Goal: Transaction & Acquisition: Purchase product/service

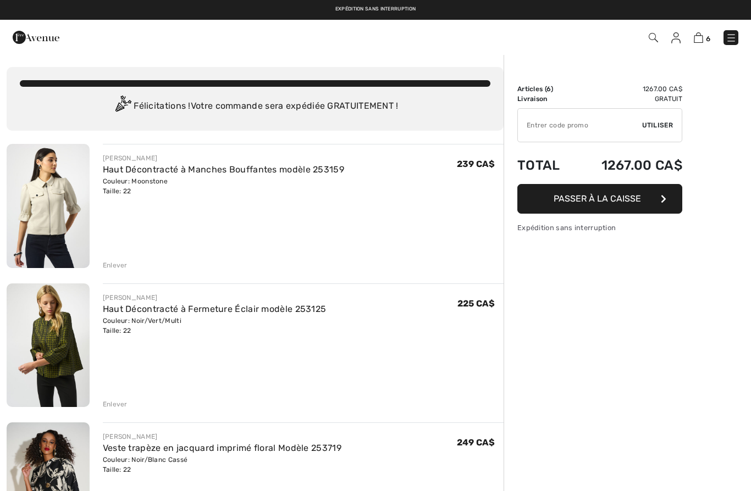
checkbox input "true"
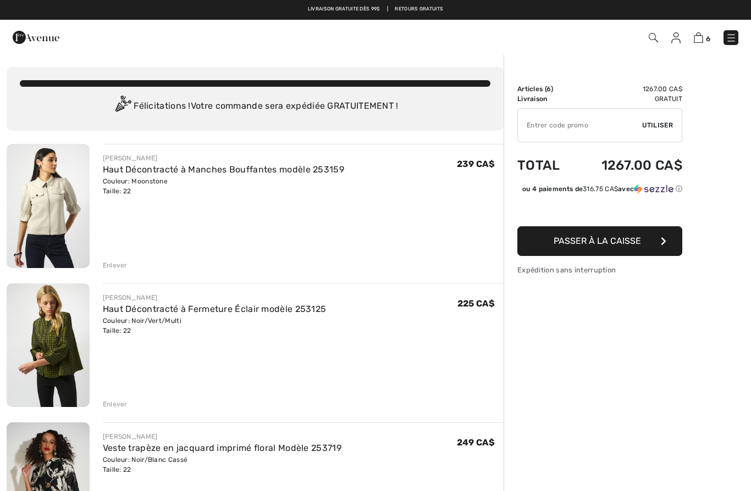
click at [49, 206] on img at bounding box center [48, 206] width 83 height 124
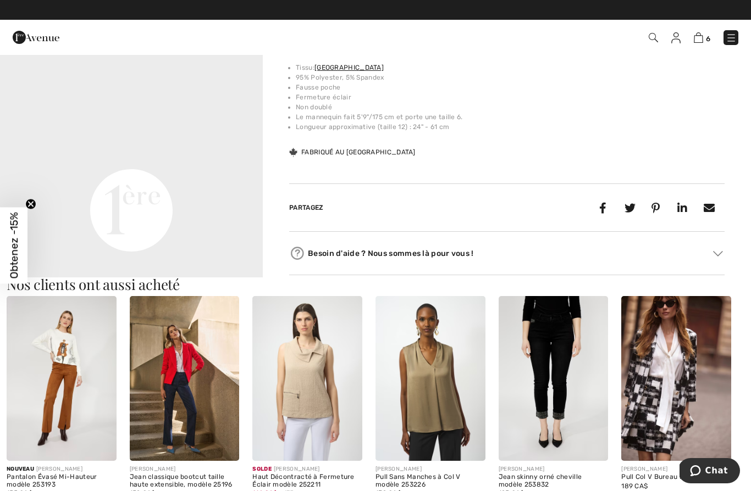
scroll to position [831, 0]
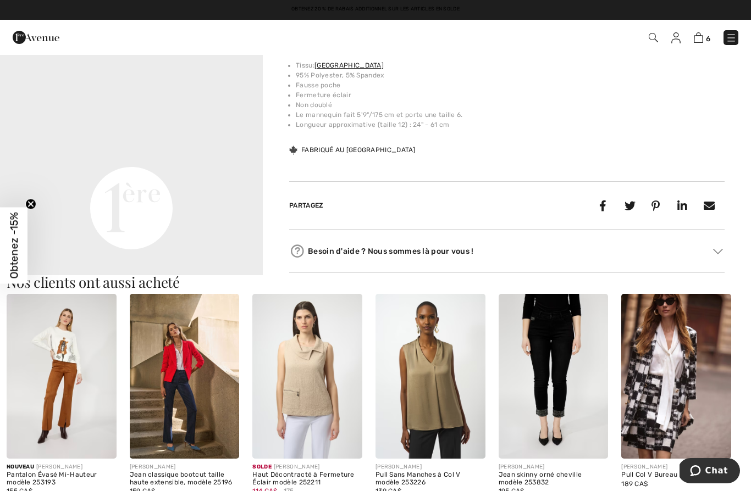
click at [86, 142] on video "Your browser does not support the video tag." at bounding box center [131, 76] width 263 height 131
click at [85, 142] on video "Your browser does not support the video tag." at bounding box center [131, 76] width 263 height 131
click at [109, 142] on video "Your browser does not support the video tag." at bounding box center [131, 76] width 263 height 131
click at [123, 142] on video "Your browser does not support the video tag." at bounding box center [131, 76] width 263 height 131
click at [125, 142] on video "Your browser does not support the video tag." at bounding box center [131, 76] width 263 height 131
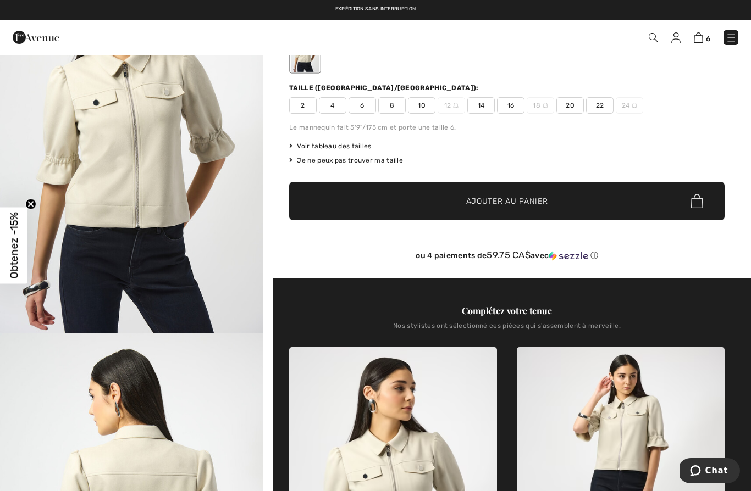
scroll to position [0, 0]
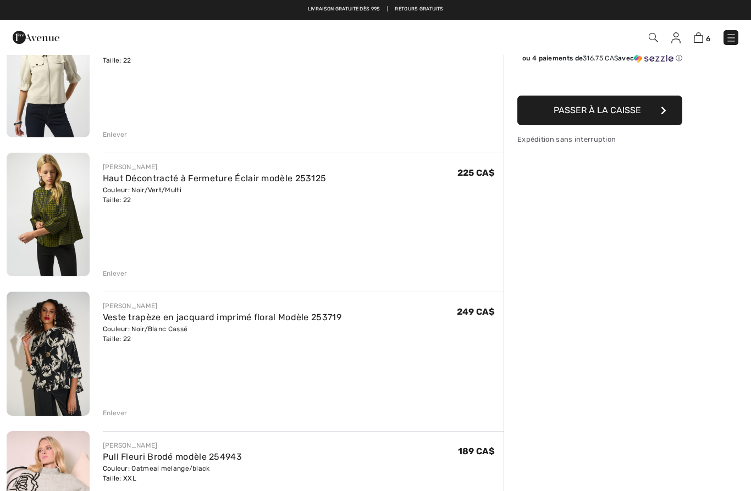
scroll to position [130, 0]
click at [52, 220] on img at bounding box center [48, 215] width 83 height 124
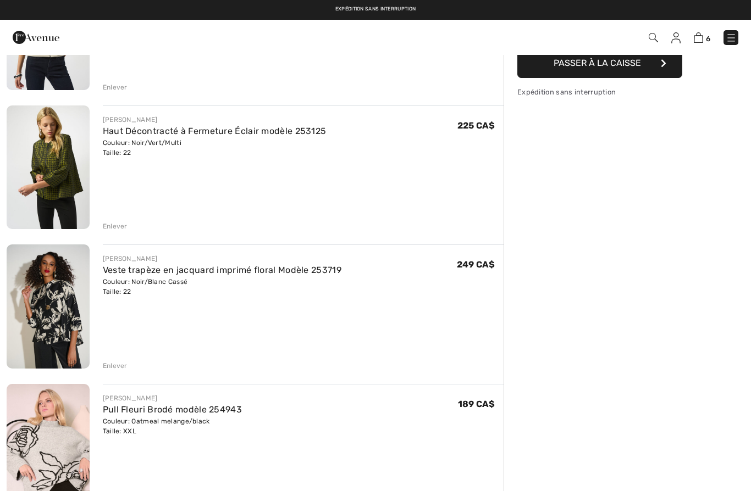
click at [46, 308] on img at bounding box center [48, 307] width 83 height 124
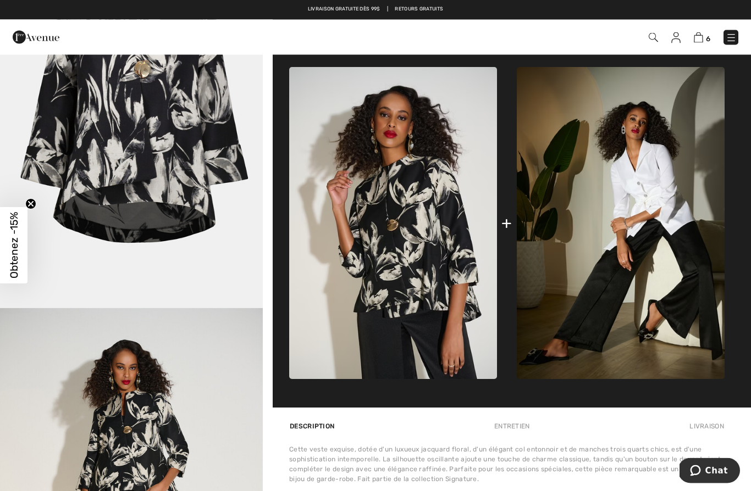
scroll to position [437, 0]
click at [677, 295] on img at bounding box center [621, 223] width 208 height 312
